Goal: Navigation & Orientation: Find specific page/section

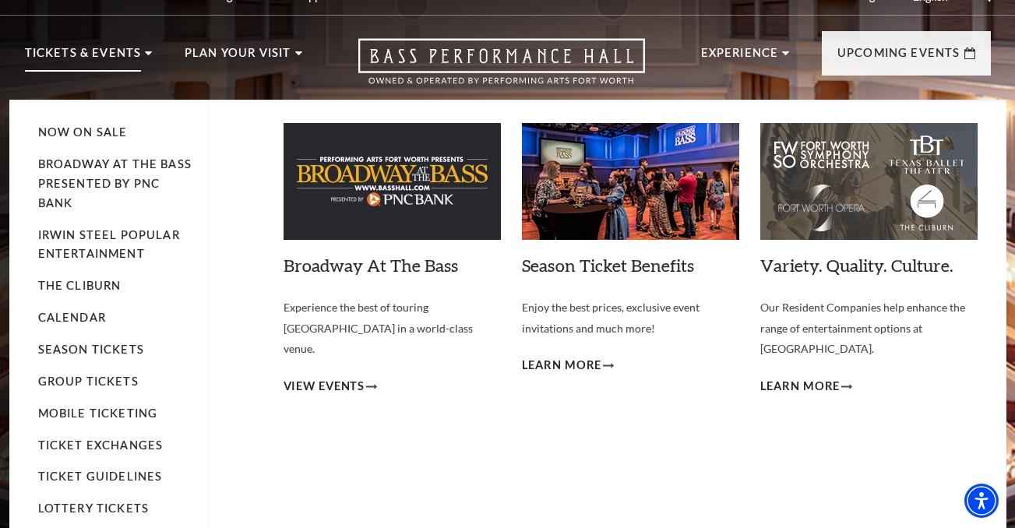
scroll to position [20, 0]
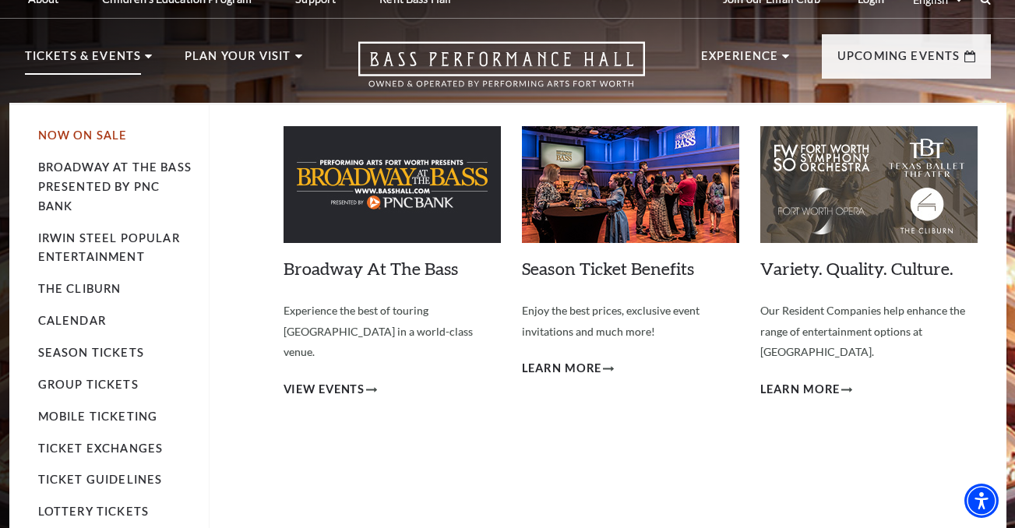
click at [87, 135] on link "Now On Sale" at bounding box center [83, 135] width 90 height 13
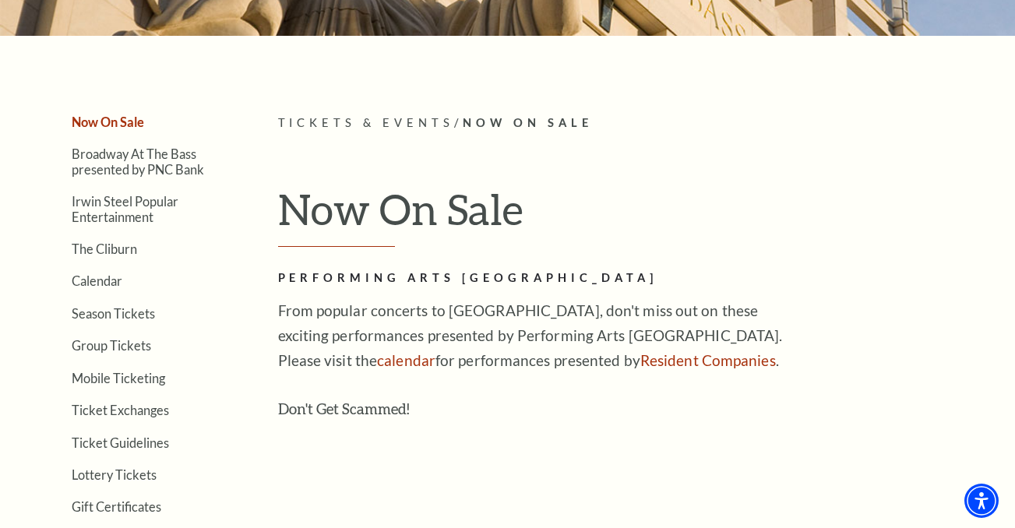
scroll to position [307, 0]
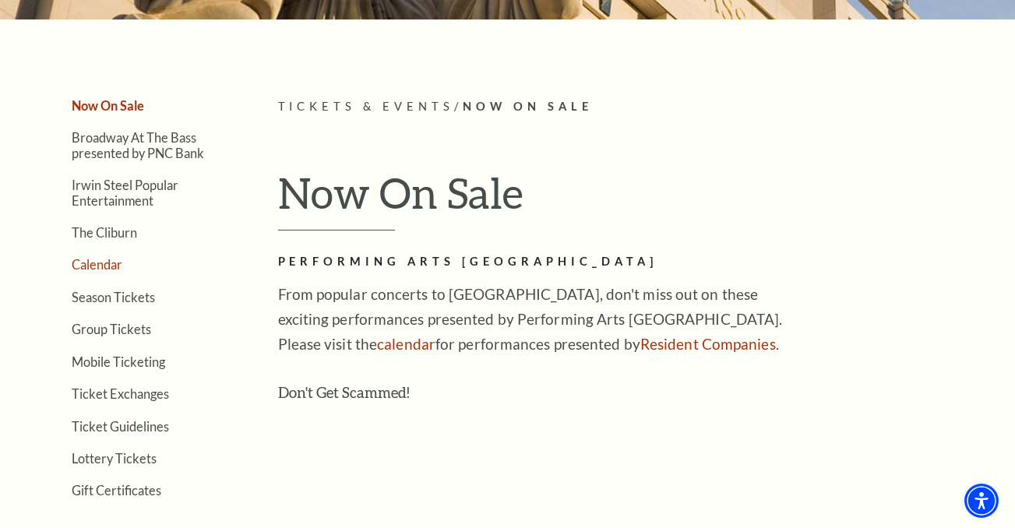
click at [111, 266] on link "Calendar" at bounding box center [97, 264] width 51 height 15
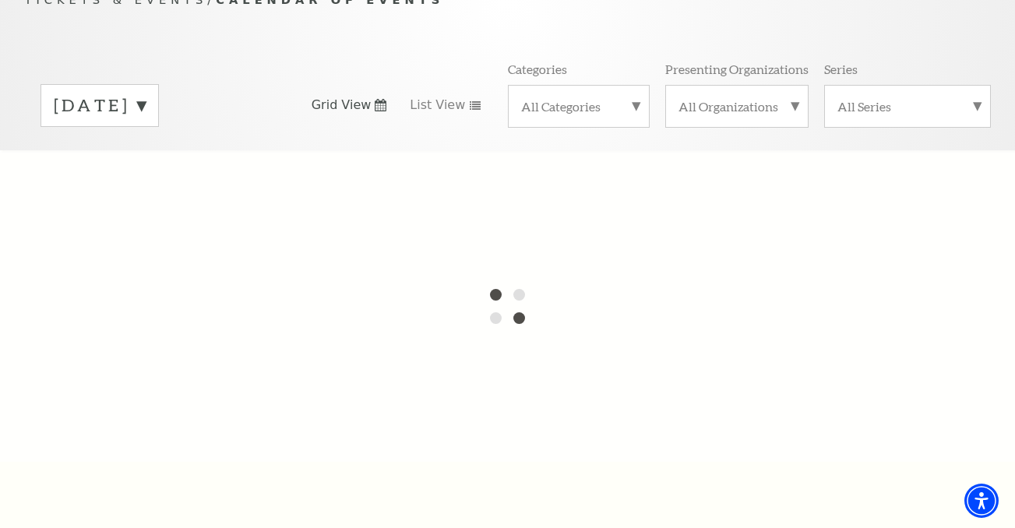
scroll to position [190, 0]
click at [379, 97] on link "Grid View" at bounding box center [350, 105] width 76 height 17
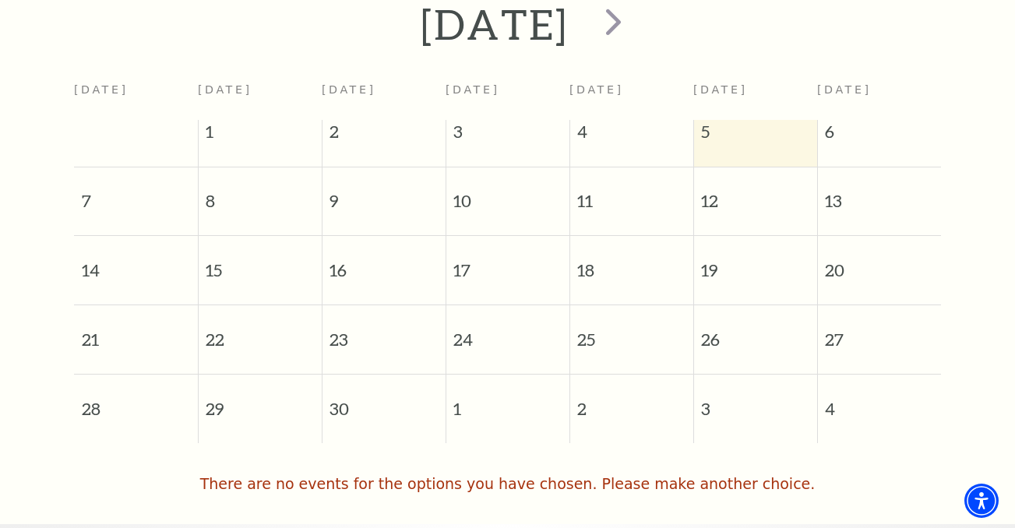
scroll to position [358, 0]
click at [862, 187] on span "13" at bounding box center [880, 194] width 124 height 54
click at [833, 181] on span "13" at bounding box center [880, 194] width 124 height 54
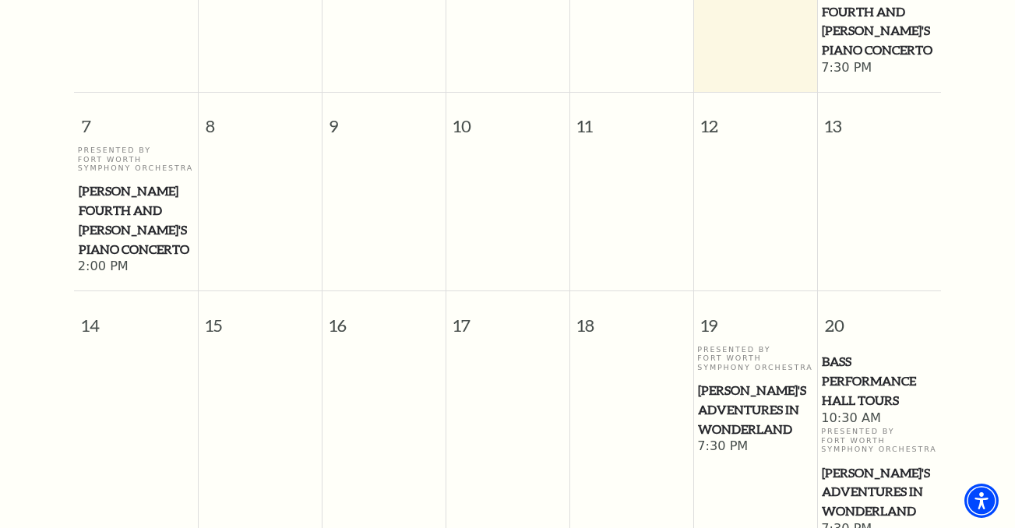
scroll to position [581, 0]
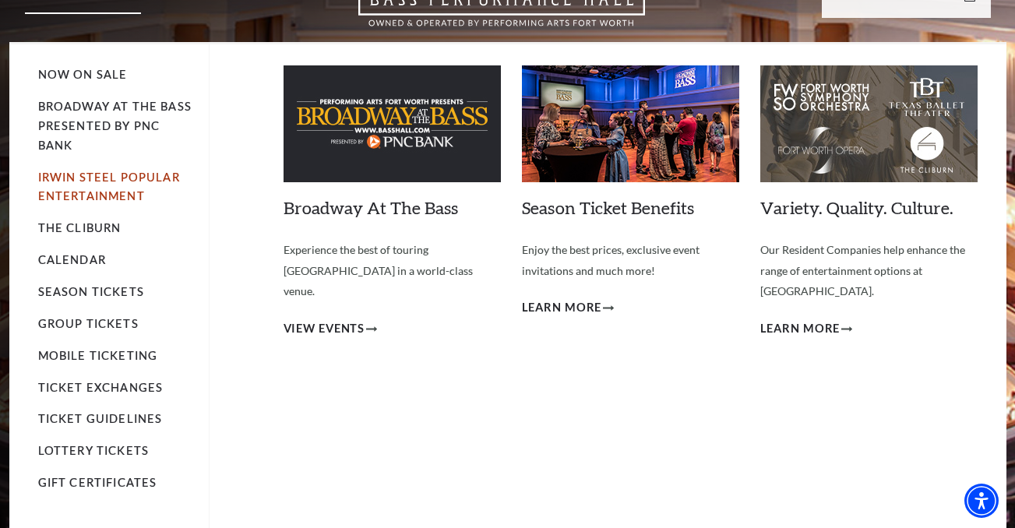
scroll to position [69, 0]
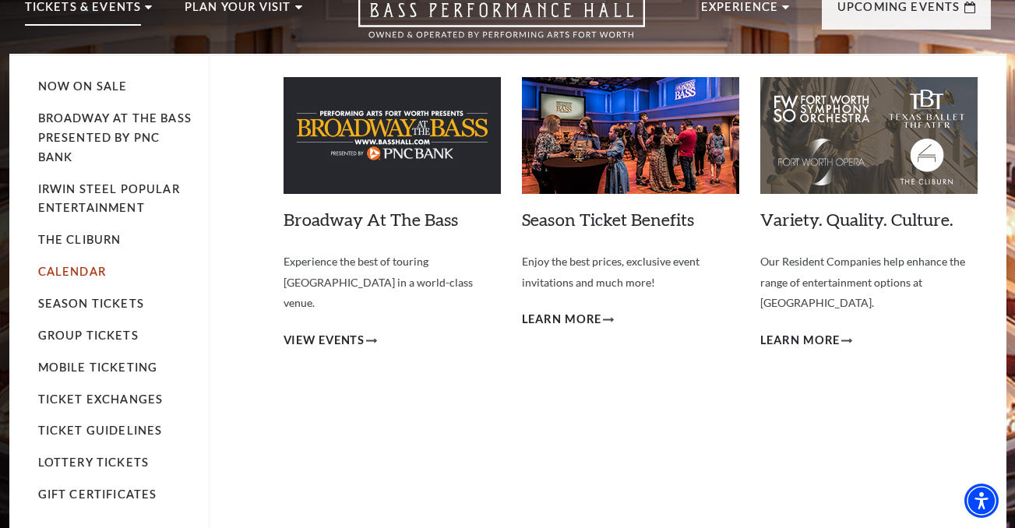
click at [79, 265] on link "Calendar" at bounding box center [72, 271] width 68 height 13
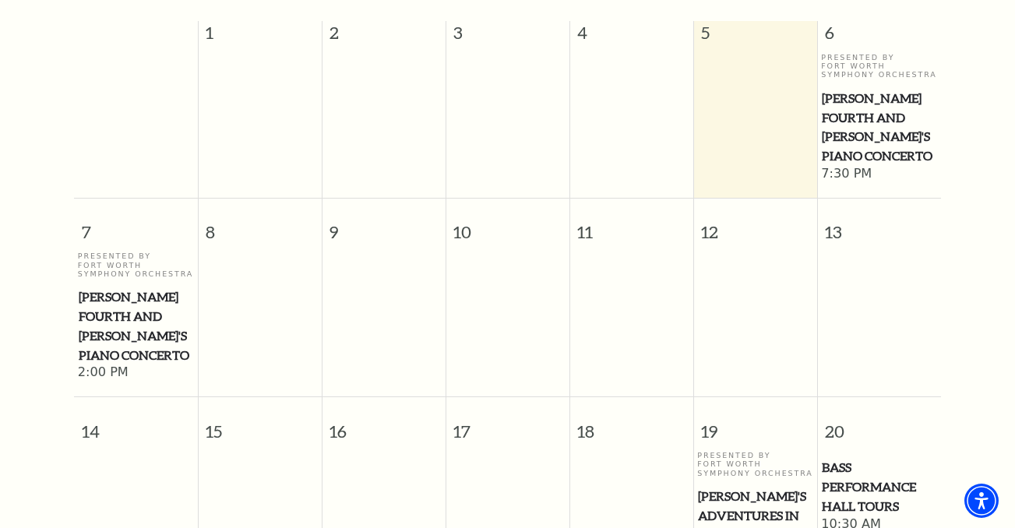
scroll to position [456, 0]
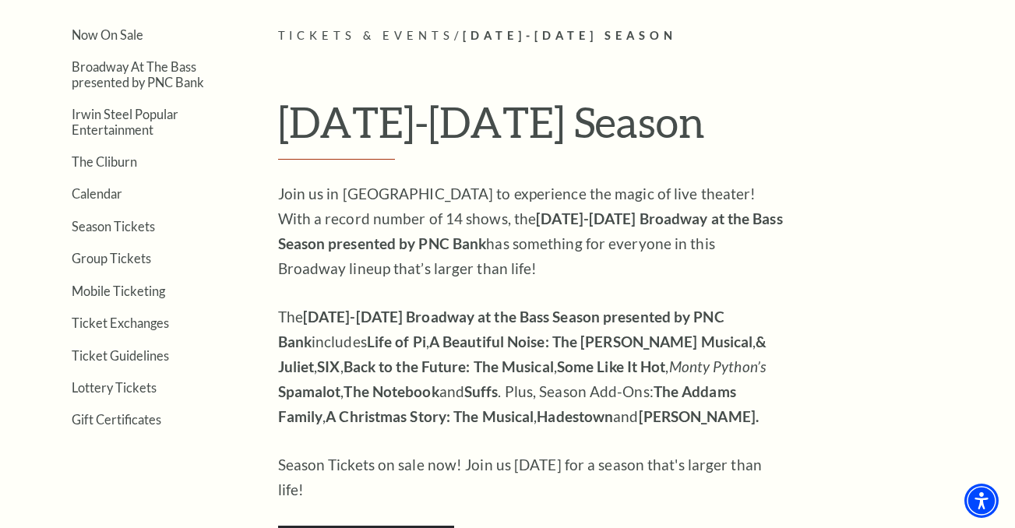
scroll to position [397, 0]
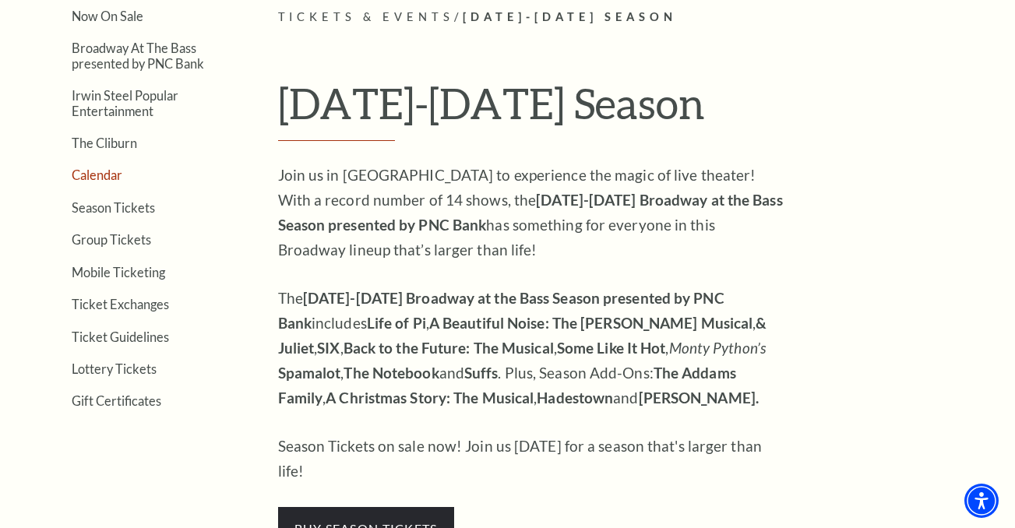
click at [106, 175] on link "Calendar" at bounding box center [97, 174] width 51 height 15
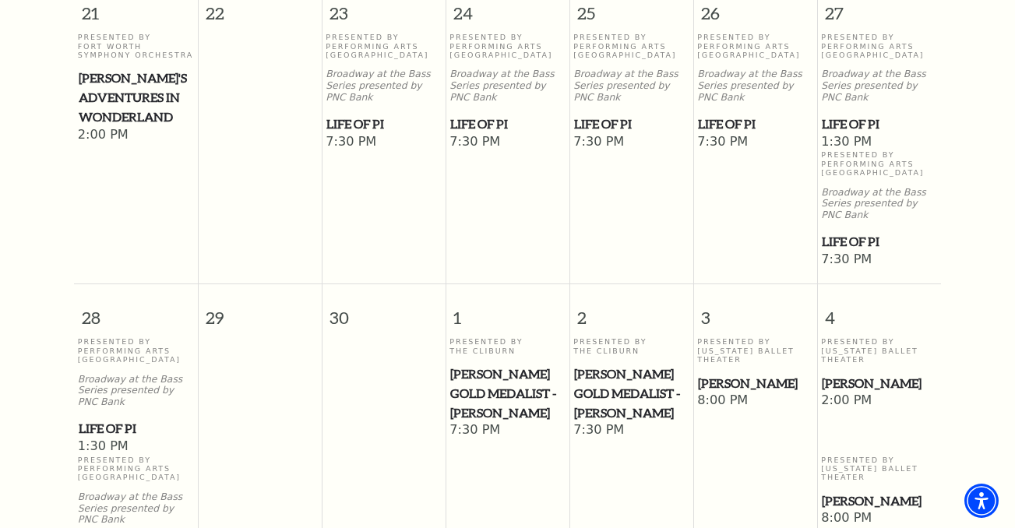
scroll to position [1146, 0]
